Goal: Task Accomplishment & Management: Complete application form

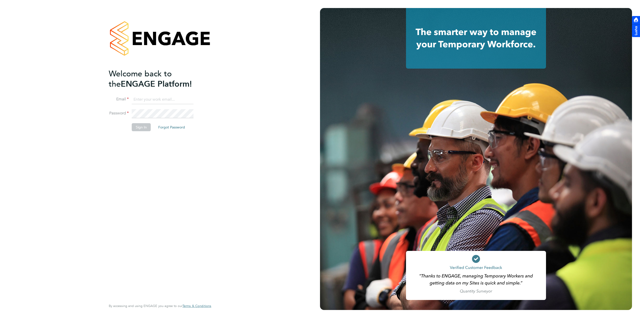
type input "[PERSON_NAME][EMAIL_ADDRESS][PERSON_NAME][DOMAIN_NAME]"
click at [144, 130] on button "Sign In" at bounding box center [141, 127] width 19 height 8
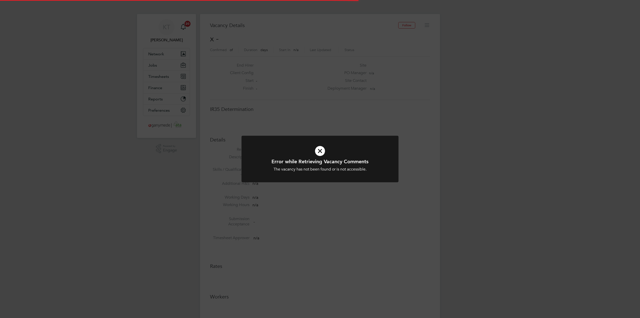
scroll to position [8, 108]
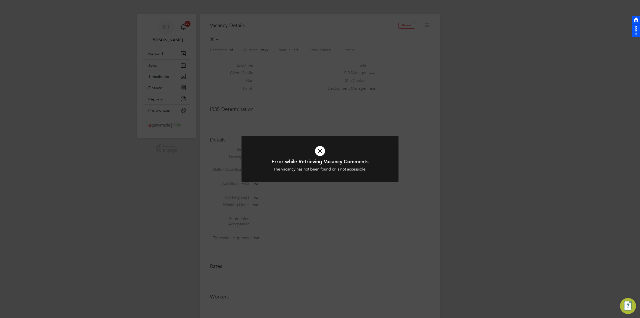
click at [321, 152] on icon at bounding box center [320, 151] width 130 height 20
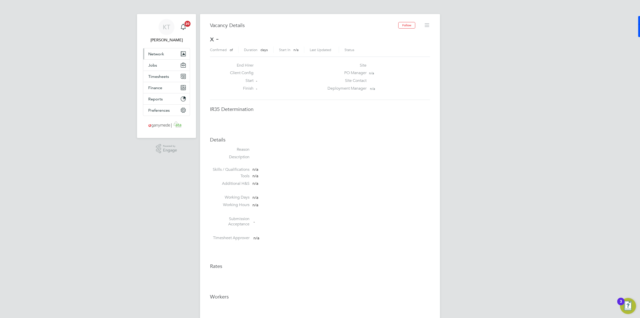
click at [150, 53] on span "Network" at bounding box center [156, 54] width 16 height 5
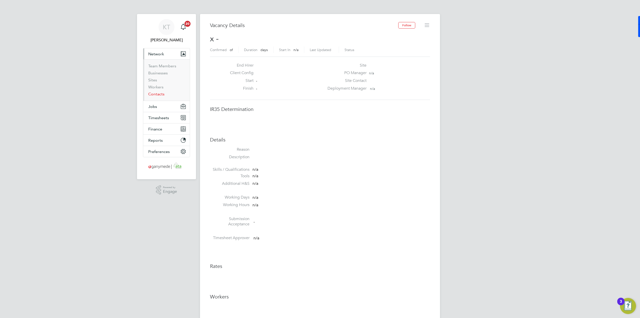
click at [157, 95] on link "Contacts" at bounding box center [156, 94] width 16 height 5
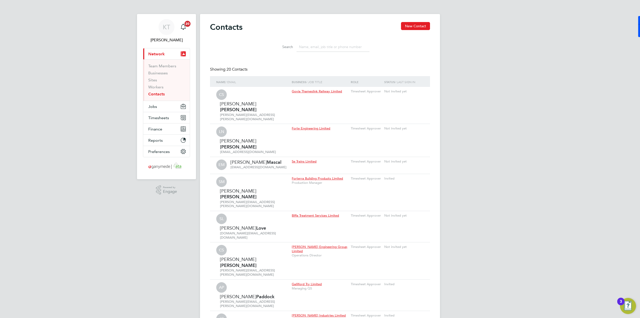
click at [322, 44] on input at bounding box center [333, 47] width 73 height 10
paste input "Rishi.Jagroop@gallifordtry.co.uk"
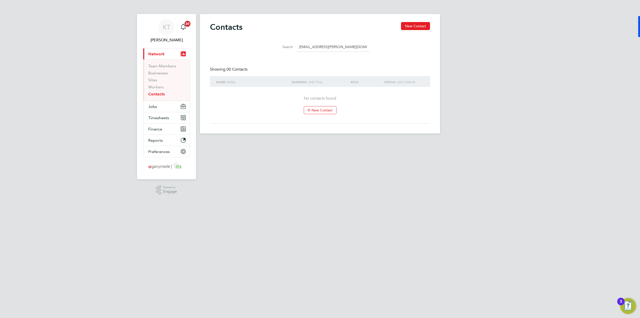
type input "Rishi.Jagroop@gallifordtry.co.uk"
drag, startPoint x: 353, startPoint y: 44, endPoint x: 134, endPoint y: 32, distance: 220.1
click at [134, 32] on div "KT Katie Townend Notifications 20 Applications: Current page: Network Team Memb…" at bounding box center [320, 70] width 640 height 141
type input "Mark Picco"
click at [321, 111] on button "New Contact" at bounding box center [320, 110] width 33 height 8
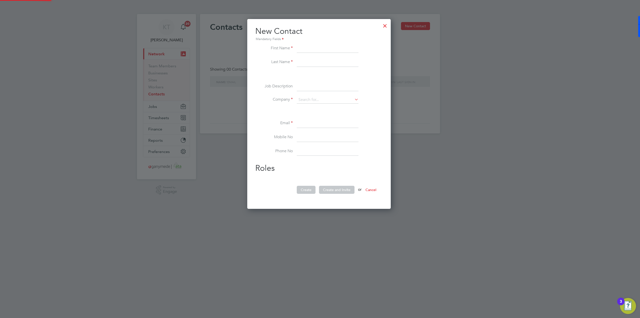
scroll to position [190, 146]
click at [301, 49] on input at bounding box center [328, 48] width 62 height 9
click at [315, 47] on input at bounding box center [328, 48] width 62 height 9
type input "Rishi"
type input "[PERSON_NAME]"
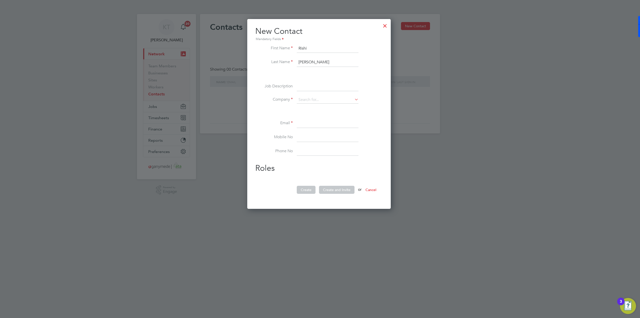
click at [324, 89] on input at bounding box center [328, 86] width 62 height 9
type input "Preconstruction Engineering Manager"
click at [320, 100] on input at bounding box center [328, 100] width 62 height 8
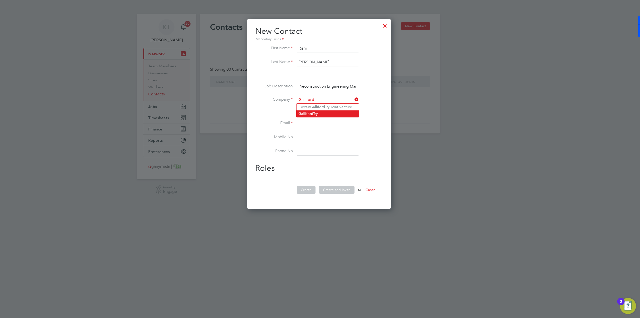
click at [327, 113] on li "Galliford Try" at bounding box center [328, 113] width 62 height 7
type input "Galliford Try"
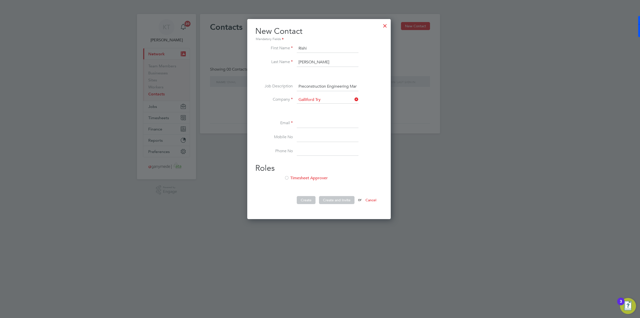
click at [317, 123] on input at bounding box center [328, 123] width 62 height 9
click at [303, 123] on input at bounding box center [328, 123] width 62 height 9
paste input "Rishi.Jagroop@gallifordtry.co.uk"
type input "Rishi.Jagroop@gallifordtry.co.uk"
click at [316, 135] on input at bounding box center [328, 137] width 62 height 9
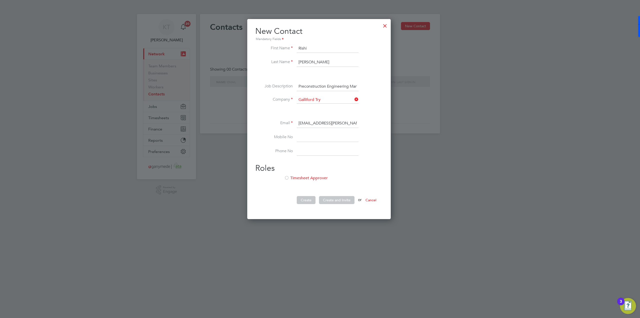
click at [306, 132] on li "Email Rishi.Jagroop@gallifordtry.co.uk" at bounding box center [319, 126] width 128 height 14
click at [306, 137] on input at bounding box center [328, 137] width 62 height 9
paste input "07730 572159"
type input "07730 572159"
click at [290, 177] on li "Timesheet Approver" at bounding box center [319, 180] width 128 height 10
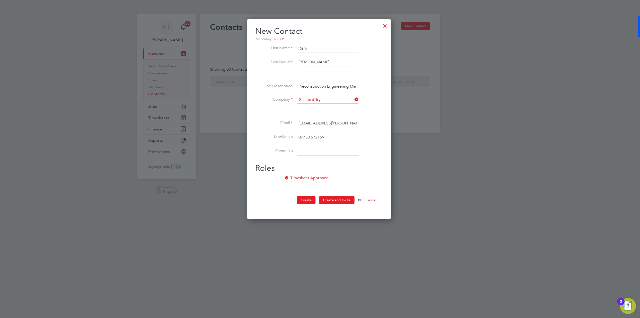
click at [317, 148] on input at bounding box center [328, 151] width 62 height 9
paste input "07730 572159"
type input "07730 572159"
click at [331, 198] on button "Create and Invite" at bounding box center [337, 200] width 36 height 8
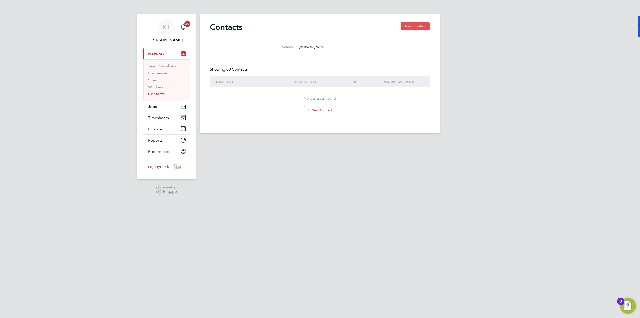
click at [424, 29] on button "New Contact" at bounding box center [415, 26] width 29 height 8
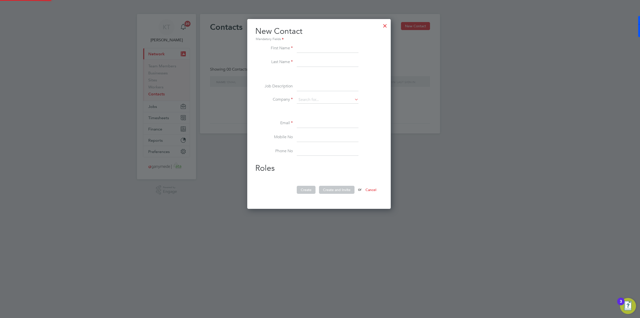
scroll to position [190, 146]
click at [316, 50] on input at bounding box center [328, 48] width 62 height 9
type input "Mark"
type input "Picco"
click at [319, 87] on input at bounding box center [328, 86] width 62 height 9
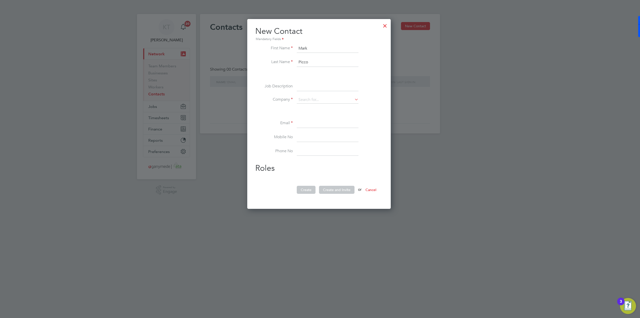
paste input "MEICA Lead"
type input "MEICA Lead"
click at [323, 102] on input at bounding box center [328, 100] width 62 height 8
type input "Galliford Try"
click at [326, 115] on li "Galliford Try" at bounding box center [328, 113] width 62 height 7
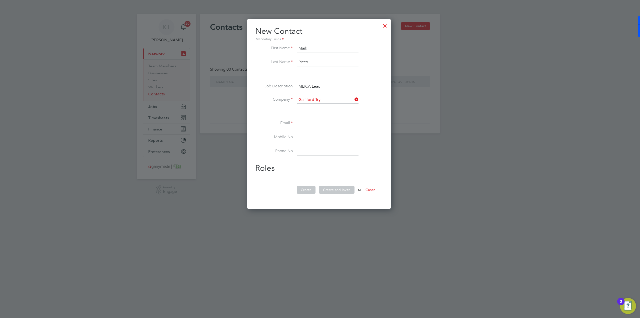
scroll to position [201, 146]
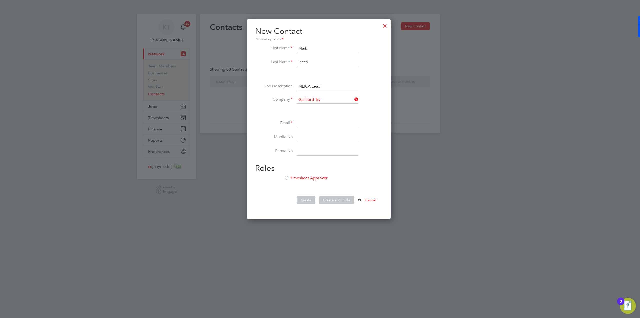
click at [319, 122] on input at bounding box center [328, 123] width 62 height 9
paste input "Mark.Picco@gallifordtry.co.uk"
type input "Mark.Picco@gallifordtry.co.uk"
drag, startPoint x: 312, startPoint y: 138, endPoint x: 19, endPoint y: 138, distance: 292.8
click at [312, 138] on input at bounding box center [328, 137] width 62 height 9
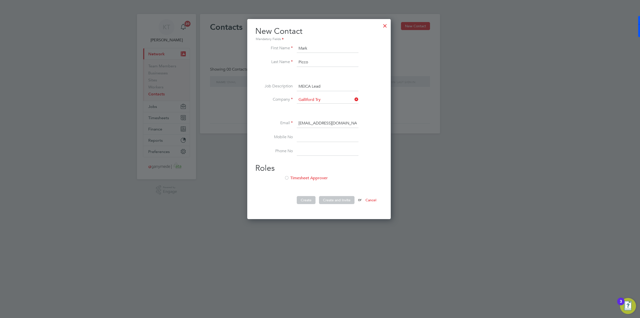
click at [323, 140] on input at bounding box center [328, 137] width 62 height 9
paste input "07936 362488"
type input "07936 362488"
click at [325, 151] on input at bounding box center [328, 151] width 62 height 9
paste input "07936 362488"
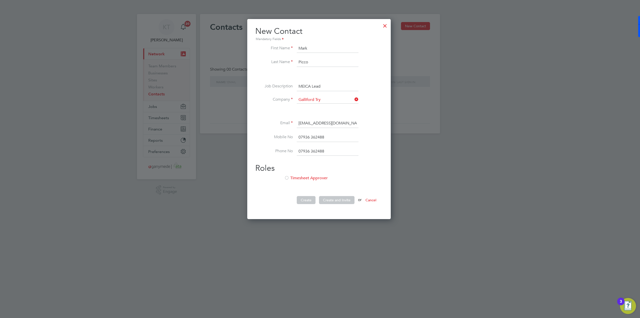
type input "07936 362488"
drag, startPoint x: 288, startPoint y: 178, endPoint x: 295, endPoint y: 190, distance: 14.0
click at [288, 178] on div at bounding box center [286, 178] width 5 height 5
click at [338, 202] on button "Create and Invite" at bounding box center [337, 200] width 36 height 8
click at [347, 196] on button "Create and Invite" at bounding box center [337, 200] width 36 height 8
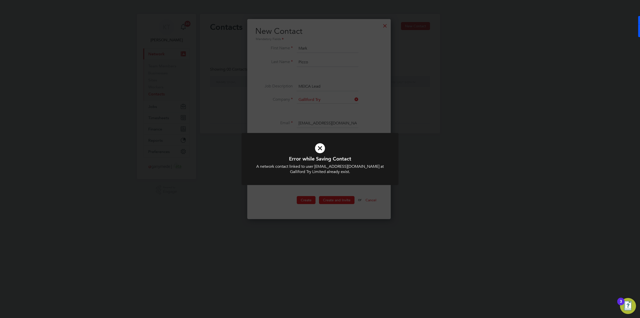
click at [389, 26] on div "Error while Saving Contact A network contact linked to user mark.picco@gallifor…" at bounding box center [320, 159] width 640 height 318
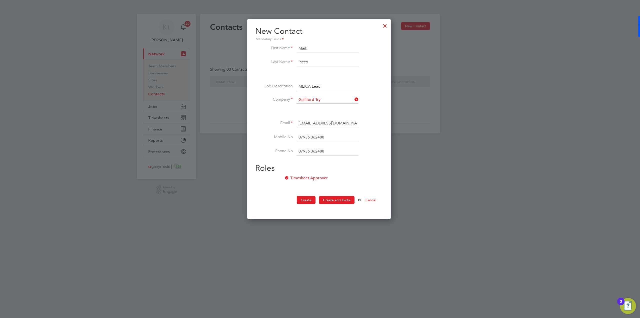
click at [386, 23] on div at bounding box center [385, 24] width 9 height 9
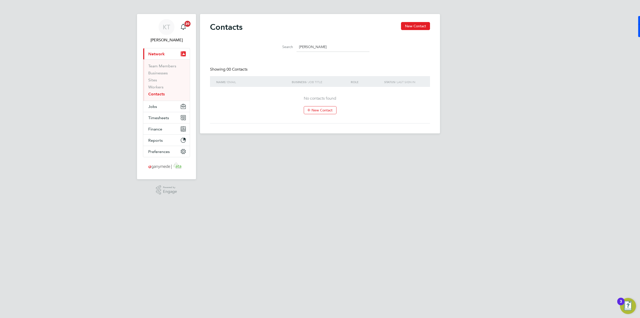
click at [316, 48] on input "Mark Picco" at bounding box center [333, 47] width 73 height 10
click at [159, 94] on link "Contacts" at bounding box center [156, 94] width 17 height 5
click at [419, 24] on button "New Contact" at bounding box center [415, 26] width 29 height 8
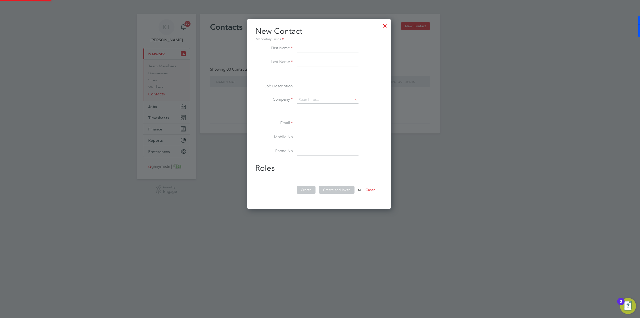
scroll to position [190, 146]
click at [313, 50] on input at bounding box center [328, 48] width 62 height 9
type input "Mark"
type input "picco"
click at [306, 101] on input at bounding box center [328, 100] width 62 height 8
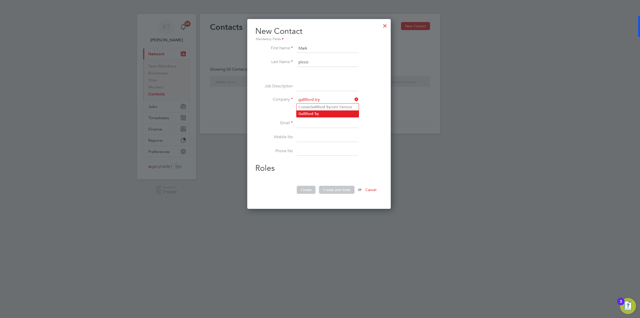
click at [322, 114] on li "Galliford Try" at bounding box center [328, 113] width 62 height 7
type input "Galliford Try"
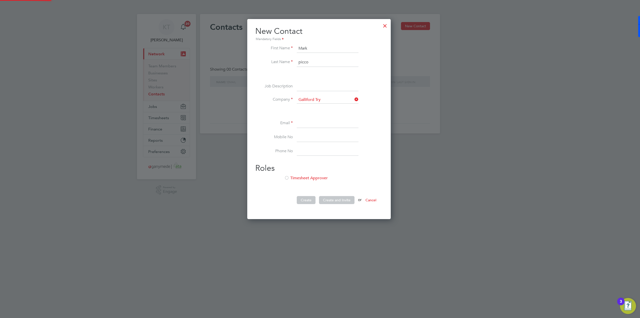
scroll to position [201, 146]
click at [300, 62] on input "picco" at bounding box center [328, 62] width 62 height 9
type input "Picco"
click at [310, 118] on ul "First Name Mark Last Name Picco Job Description Company Galliford Try Email Mob…" at bounding box center [319, 102] width 128 height 117
click at [309, 126] on input at bounding box center [328, 123] width 62 height 9
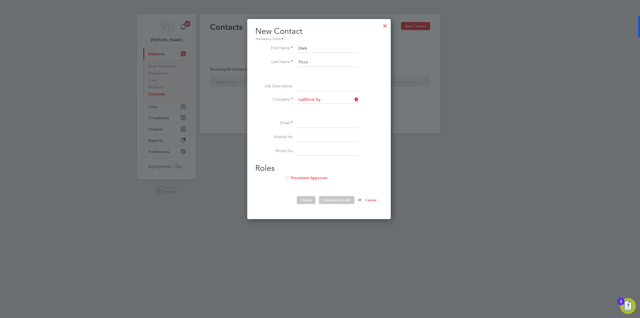
paste input "Mark.Picco@gallifordtry.co.uk"
type input "Mark.Picco@gallifordtry.co.uk"
click at [288, 177] on div at bounding box center [286, 178] width 5 height 5
click at [302, 136] on input at bounding box center [328, 137] width 62 height 9
paste input "07936 362488"
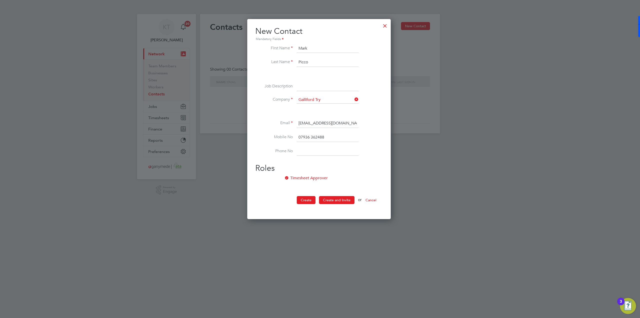
type input "07936 362488"
click at [315, 144] on li "Mobile No 07936 362488" at bounding box center [319, 140] width 128 height 14
click at [315, 146] on li "Mobile No 07936 362488" at bounding box center [319, 140] width 128 height 14
click at [320, 150] on input at bounding box center [328, 151] width 62 height 9
paste input "07936 362488"
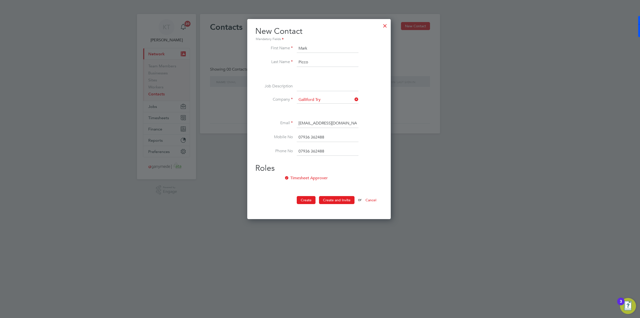
type input "07936 362488"
click at [326, 84] on input at bounding box center [328, 86] width 62 height 9
type input "MEICA Lead"
click at [334, 198] on button "Create and Invite" at bounding box center [337, 200] width 36 height 8
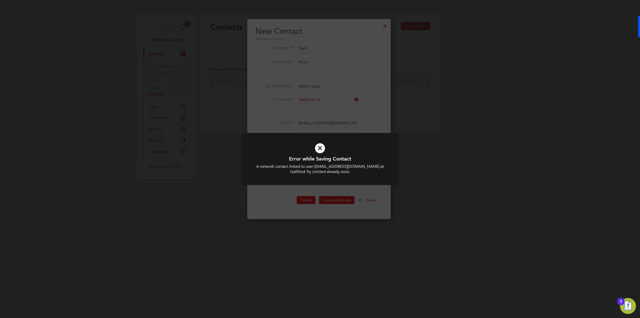
click at [321, 149] on icon at bounding box center [320, 148] width 130 height 20
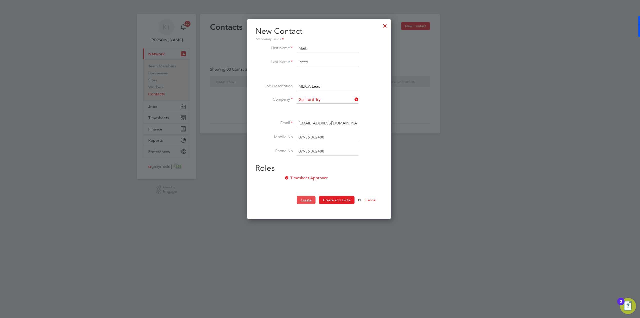
click at [306, 197] on button "Create" at bounding box center [306, 200] width 19 height 8
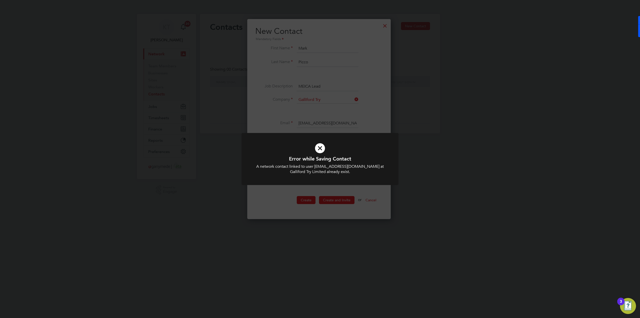
click at [315, 151] on icon at bounding box center [320, 148] width 130 height 20
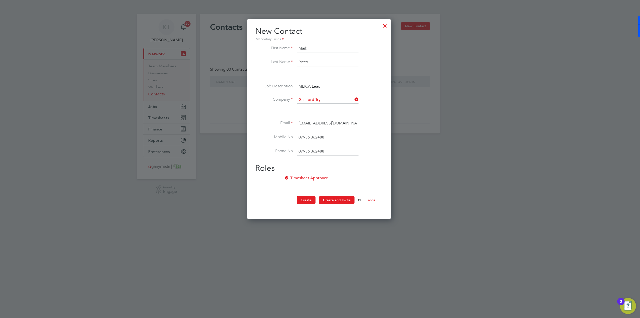
drag, startPoint x: 387, startPoint y: 25, endPoint x: 225, endPoint y: 33, distance: 162.0
click at [387, 25] on div at bounding box center [385, 24] width 9 height 9
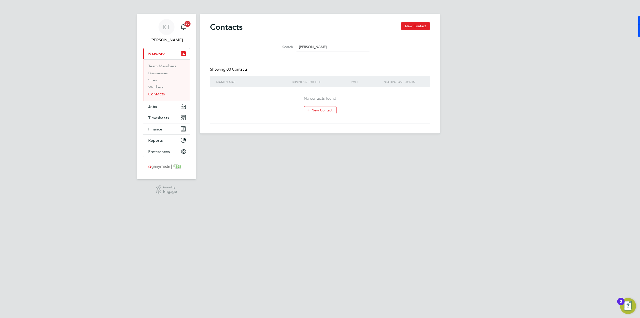
click at [161, 94] on link "Contacts" at bounding box center [156, 94] width 17 height 5
click at [331, 49] on input "Mark Picco" at bounding box center [333, 47] width 73 height 10
click at [279, 99] on div "No contacts found New Contact" at bounding box center [320, 105] width 210 height 18
drag, startPoint x: 325, startPoint y: 48, endPoint x: 245, endPoint y: 46, distance: 80.1
click at [245, 46] on div "Search Mark Picco" at bounding box center [320, 45] width 220 height 17
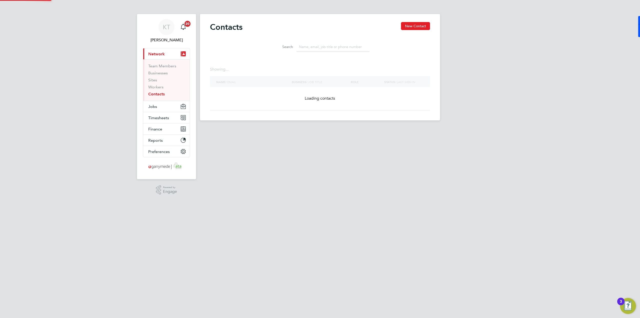
paste input "07936 362488"
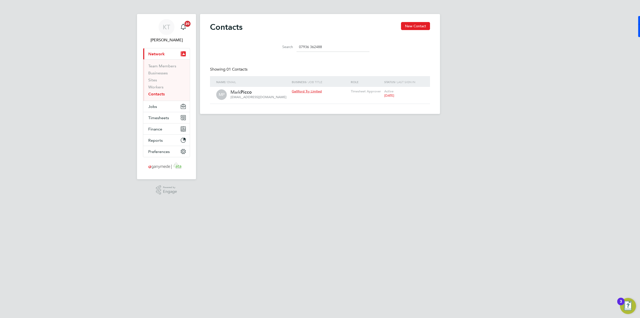
type input "07936 362488"
click at [421, 91] on icon at bounding box center [419, 92] width 5 height 6
click at [413, 114] on li "Invite contact to platform" at bounding box center [397, 113] width 47 height 7
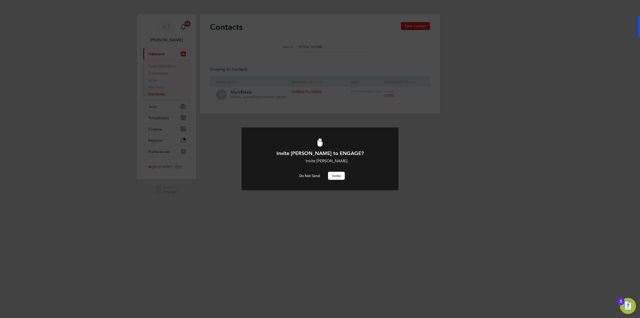
drag, startPoint x: 342, startPoint y: 177, endPoint x: 347, endPoint y: 182, distance: 7.1
click at [343, 181] on div "Invite Mark Picco to ENGAGE? Invite Mark Picco. Do Not Send Invite" at bounding box center [320, 161] width 157 height 69
click at [337, 176] on button "Invite" at bounding box center [336, 176] width 17 height 8
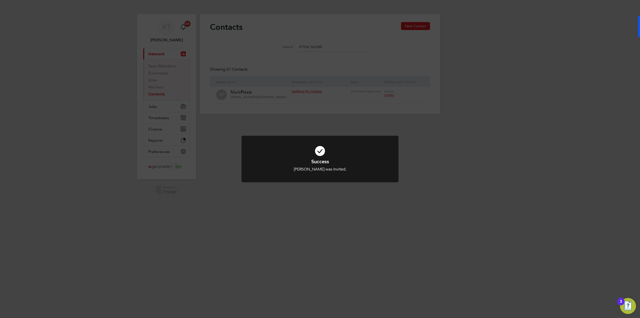
click at [242, 88] on div "Success Mark Picco was Invited. Cancel Okay" at bounding box center [320, 159] width 640 height 318
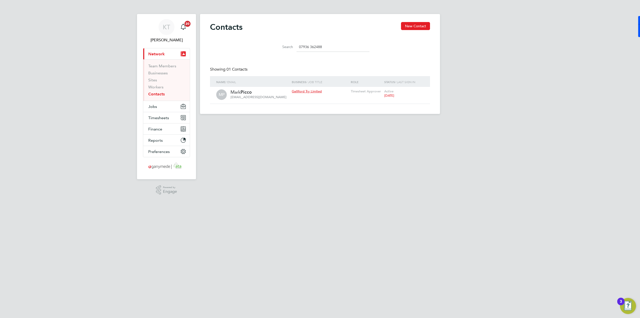
drag, startPoint x: 328, startPoint y: 47, endPoint x: 246, endPoint y: 58, distance: 83.5
click at [246, 58] on div "Contacts New Contact Search 07936 362488 Showing 01 Contacts Name / Email Busin…" at bounding box center [320, 63] width 220 height 82
drag, startPoint x: 153, startPoint y: 107, endPoint x: 159, endPoint y: 112, distance: 7.2
click at [153, 107] on span "Jobs" at bounding box center [152, 106] width 9 height 5
click at [164, 87] on li "Vacancies" at bounding box center [167, 85] width 38 height 7
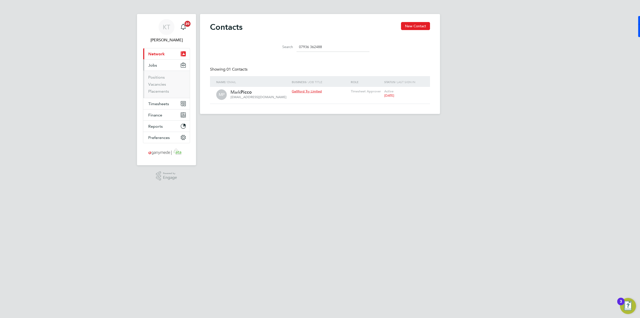
click at [165, 94] on ul "Positions Vacancies Placements" at bounding box center [166, 84] width 47 height 27
click at [161, 93] on link "Placements" at bounding box center [158, 91] width 21 height 5
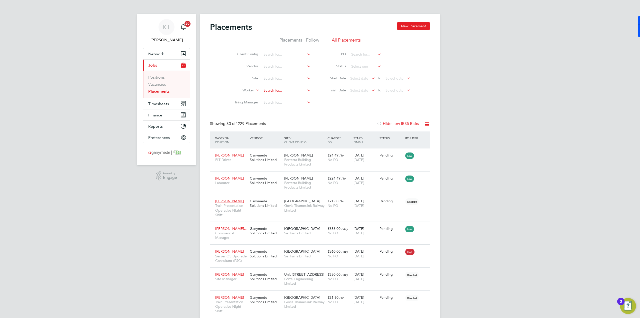
click at [283, 89] on input at bounding box center [286, 90] width 49 height 7
click at [294, 99] on li "Ross Glancy" at bounding box center [293, 97] width 63 height 7
type input "[PERSON_NAME]"
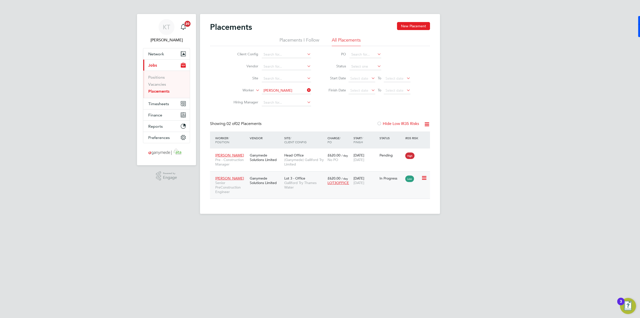
click at [320, 178] on div "Lot 3 - Office Galliford Try Thames Water" at bounding box center [304, 182] width 43 height 19
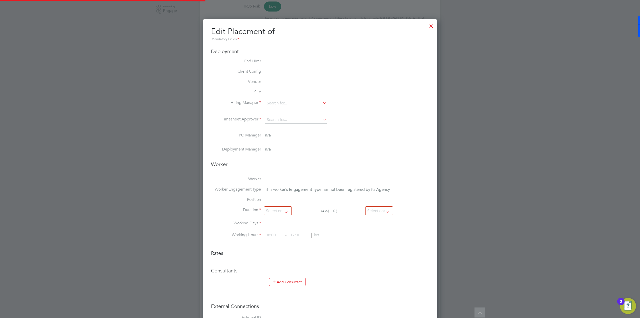
type input "[PERSON_NAME]"
type input "[DATE]"
type input "08:00"
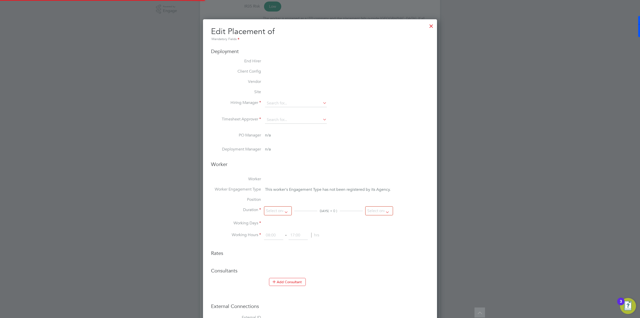
type input "18:00"
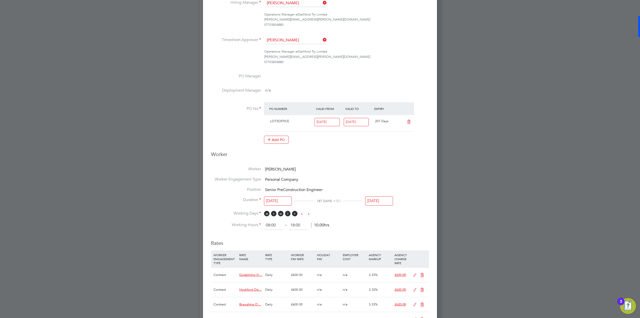
click at [322, 38] on icon at bounding box center [322, 39] width 0 height 7
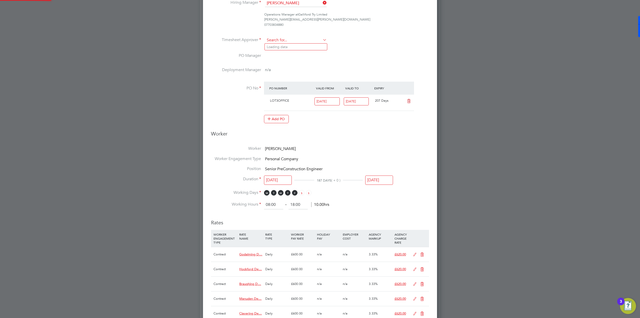
click at [300, 38] on input at bounding box center [296, 41] width 62 height 8
click at [302, 47] on li "[PERSON_NAME]" at bounding box center [296, 47] width 62 height 7
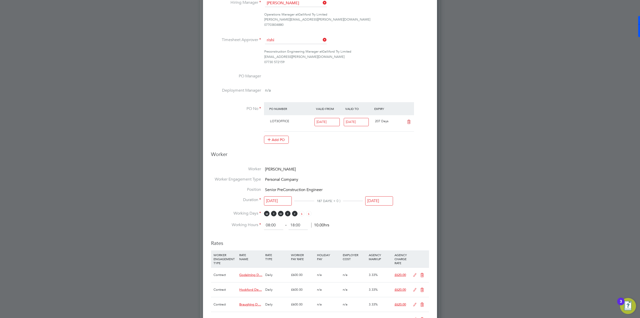
type input "[PERSON_NAME]"
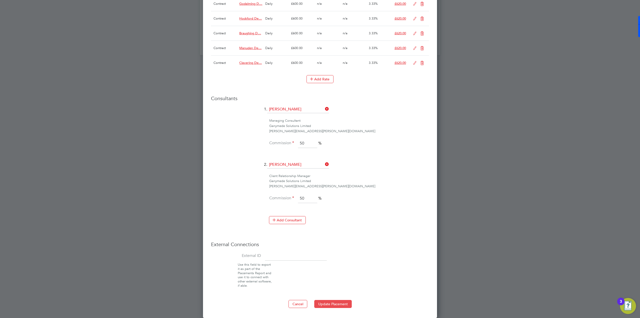
click at [330, 303] on button "Update Placement" at bounding box center [333, 304] width 38 height 8
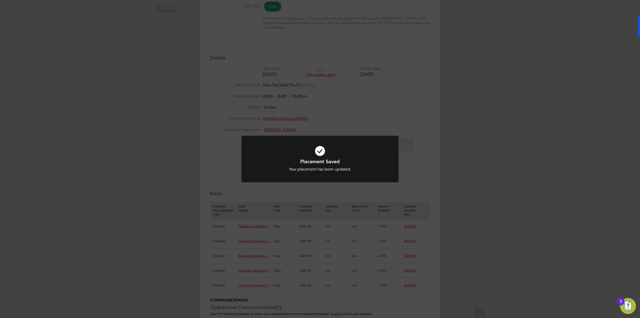
click at [386, 103] on div "Placement Saved Your placement has been updated. Cancel Okay" at bounding box center [320, 159] width 640 height 318
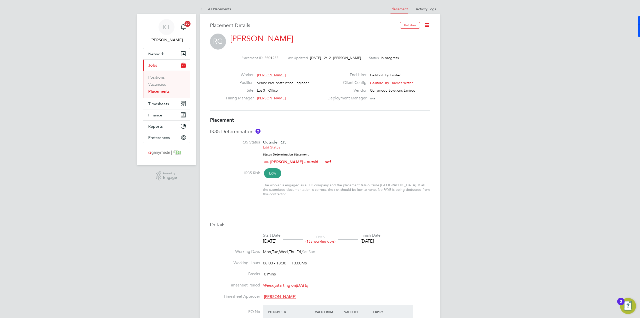
click at [166, 91] on link "Placements" at bounding box center [158, 91] width 21 height 5
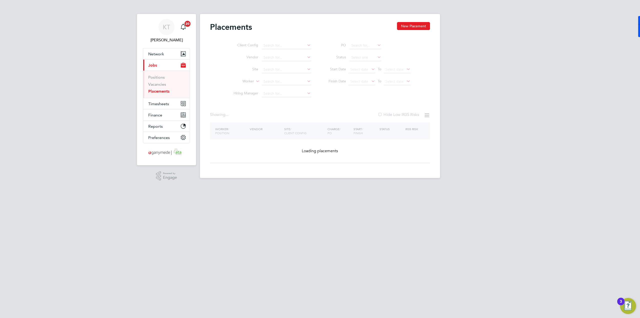
click at [297, 74] on ul "Client Config Vendor Site Worker Hiring Manager" at bounding box center [270, 70] width 94 height 60
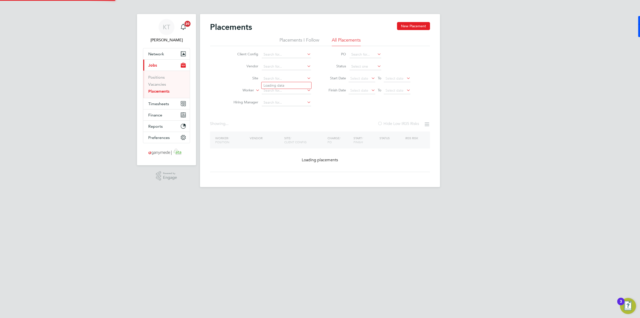
click at [293, 81] on input at bounding box center [286, 78] width 49 height 7
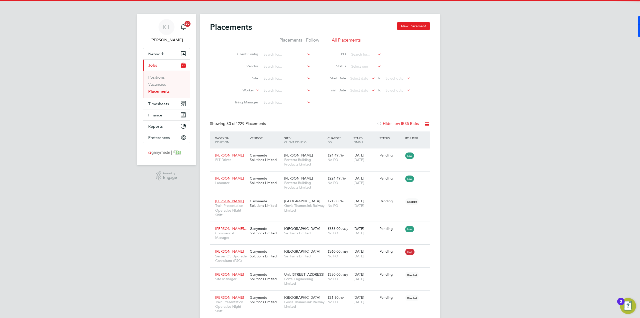
click at [220, 67] on div "Client Config Vendor Site Worker Hiring Manager PO Status Start Date Select dat…" at bounding box center [320, 77] width 220 height 63
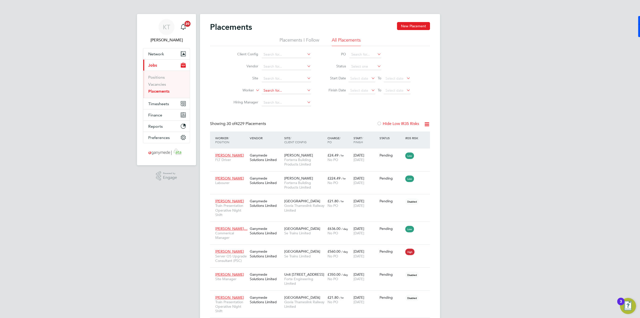
click at [280, 88] on input at bounding box center [286, 90] width 49 height 7
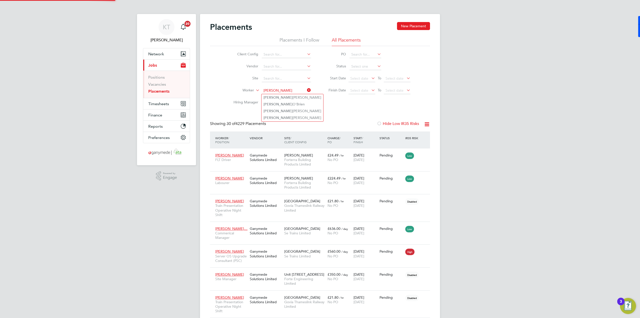
click at [302, 96] on li "[PERSON_NAME]" at bounding box center [293, 97] width 62 height 7
type input "[PERSON_NAME]"
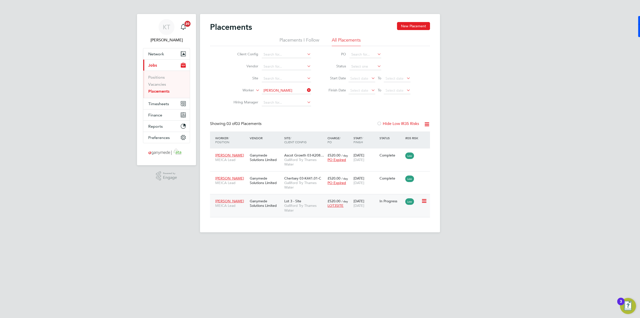
click at [296, 209] on span "Galliford Try Thames Water" at bounding box center [304, 207] width 41 height 9
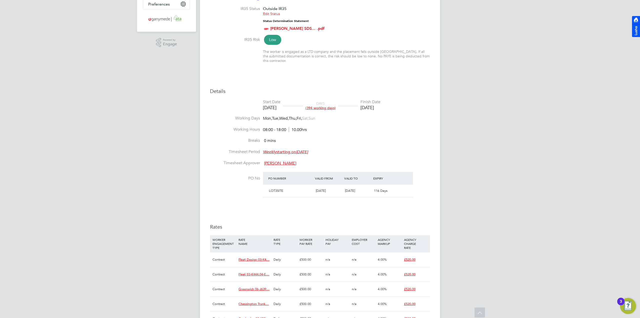
click at [385, 133] on li "Working Hours 08:00 - 18:00 10.00hrs" at bounding box center [320, 132] width 220 height 11
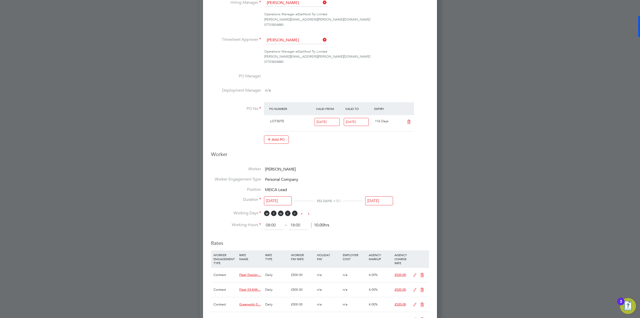
click at [322, 39] on icon at bounding box center [322, 39] width 0 height 7
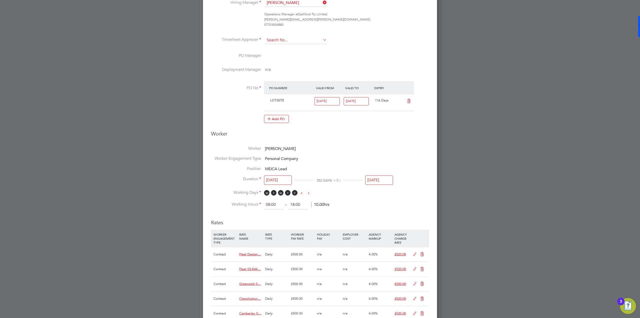
click at [316, 40] on input at bounding box center [296, 41] width 62 height 8
click at [315, 44] on li "Mark Picc o" at bounding box center [296, 47] width 62 height 7
type input "Mark Picco"
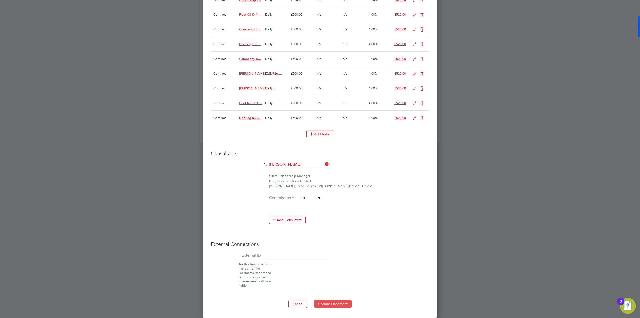
click at [349, 306] on button "Update Placement" at bounding box center [333, 304] width 38 height 8
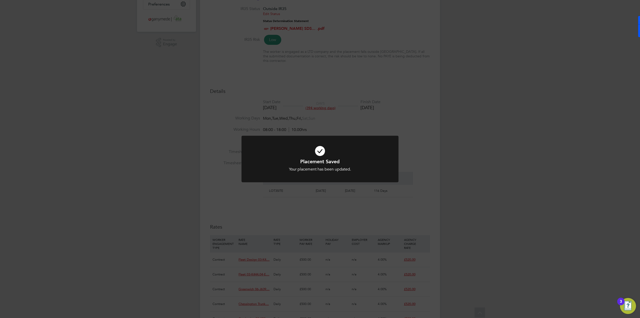
click at [378, 70] on div "Placement Saved Your placement has been updated. Cancel Okay" at bounding box center [320, 159] width 640 height 318
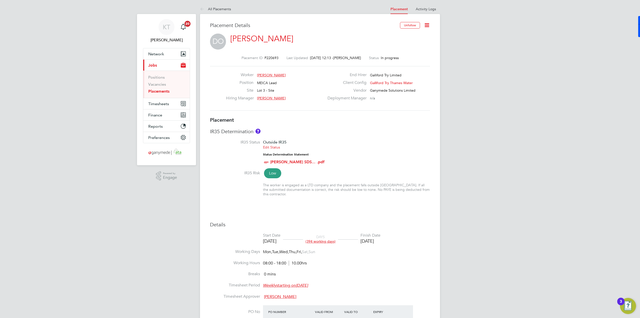
drag, startPoint x: 72, startPoint y: 23, endPoint x: 104, endPoint y: 0, distance: 39.6
click at [185, 29] on icon "Main navigation" at bounding box center [183, 27] width 6 height 6
